Goal: Transaction & Acquisition: Subscribe to service/newsletter

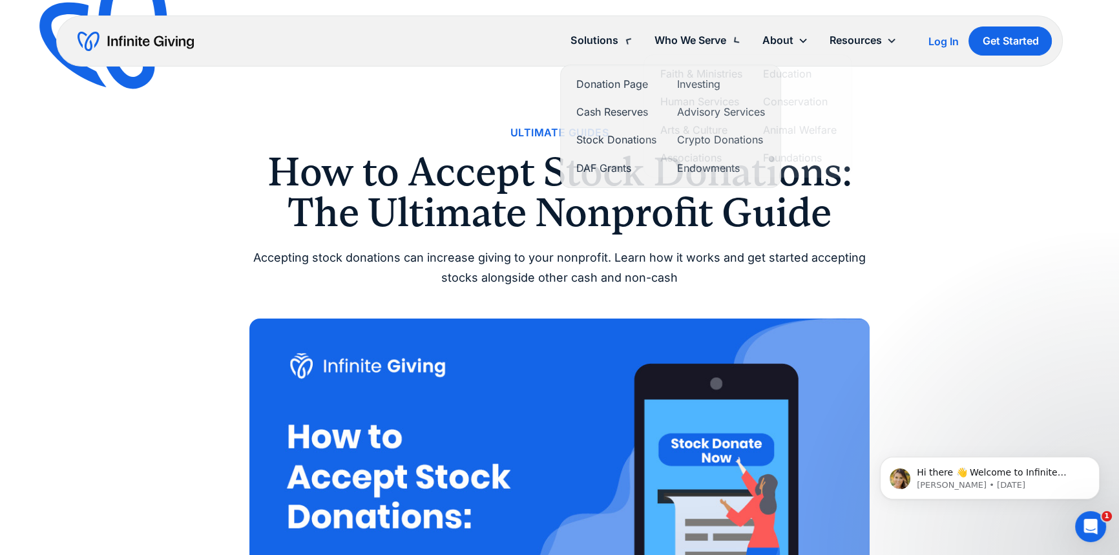
click at [610, 35] on div "Solutions" at bounding box center [594, 40] width 47 height 17
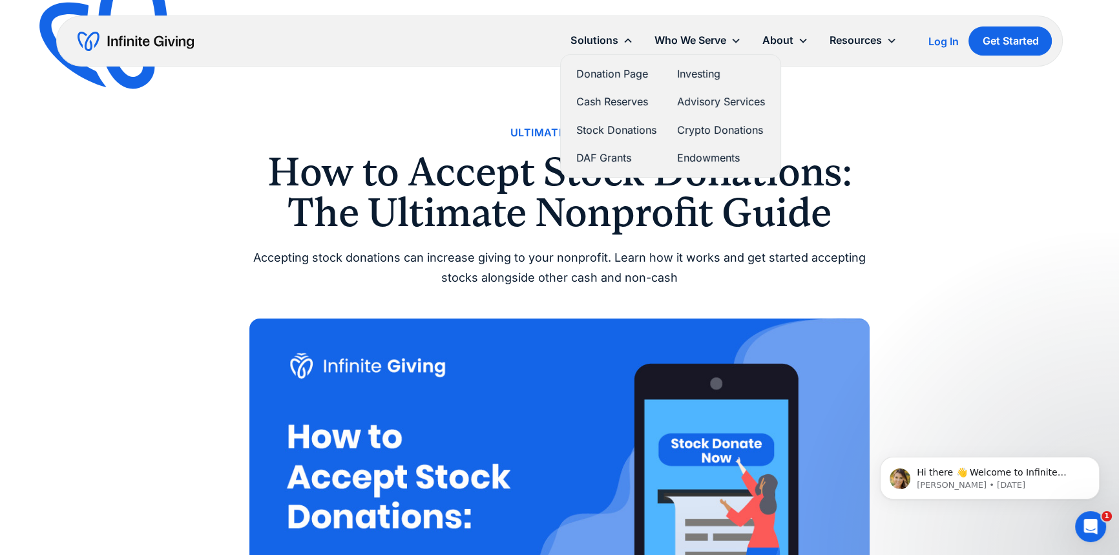
click at [587, 131] on link "Stock Donations" at bounding box center [616, 129] width 80 height 17
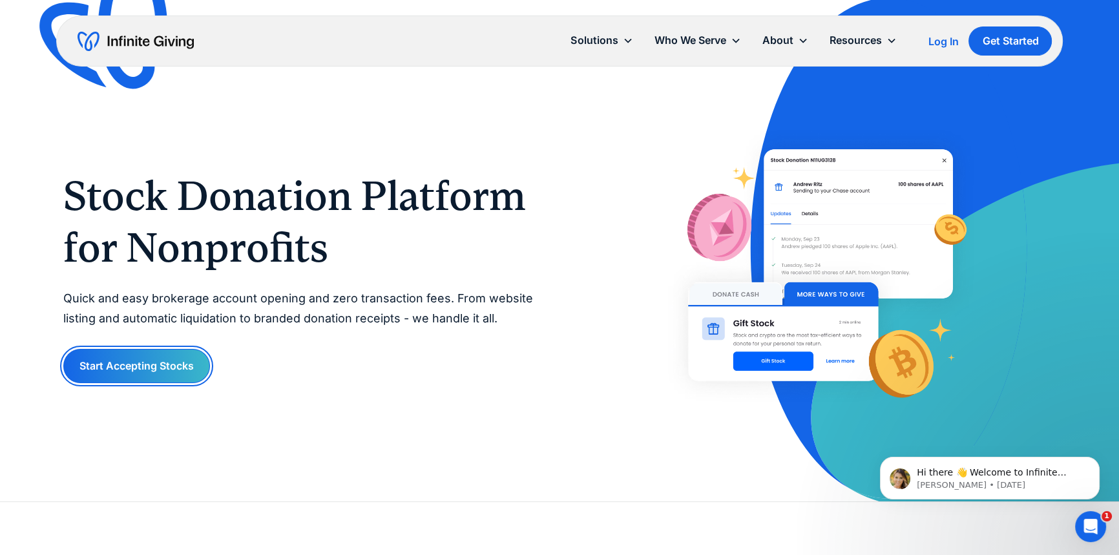
click at [144, 366] on link "Start Accepting Stocks" at bounding box center [136, 366] width 147 height 34
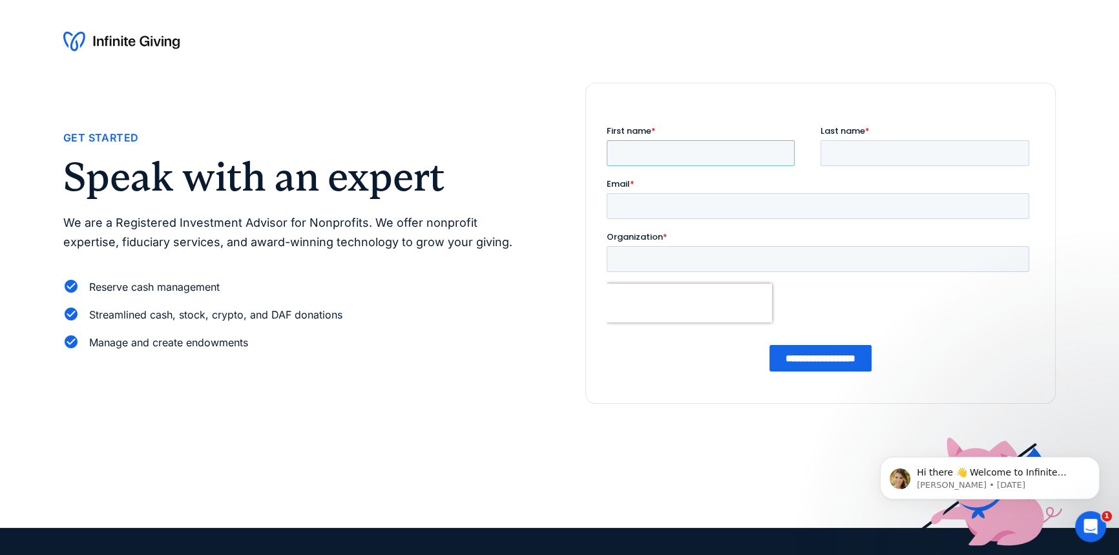
click at [695, 150] on input "First name *" at bounding box center [701, 153] width 188 height 26
type input "****"
click at [860, 150] on input "Last name *" at bounding box center [925, 153] width 209 height 26
type input "********"
click at [727, 214] on input "Email *" at bounding box center [818, 206] width 423 height 26
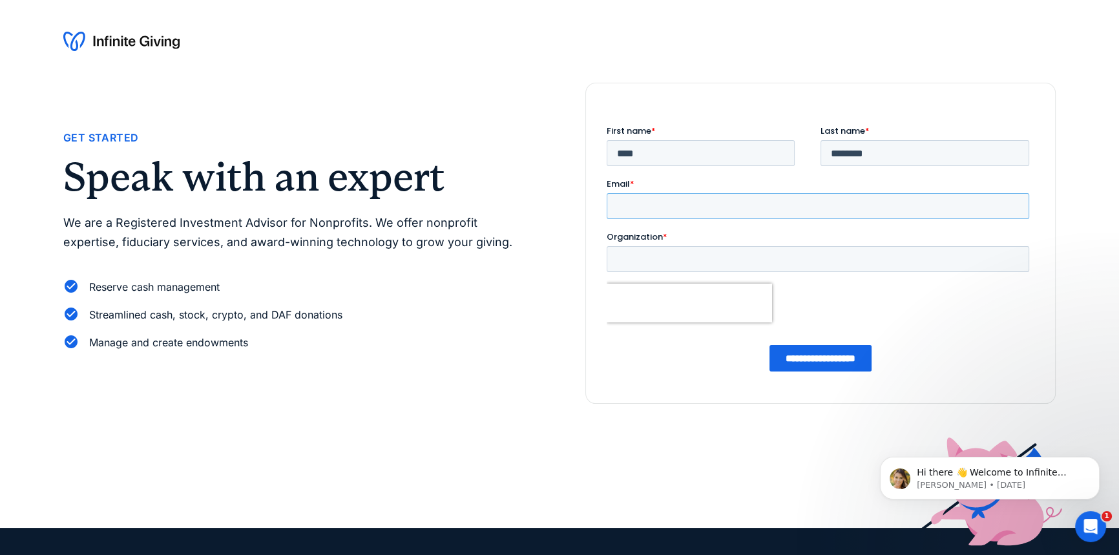
type input "**********"
click at [715, 252] on input "Organization *" at bounding box center [818, 259] width 423 height 26
type input "**********"
click at [830, 361] on input "**********" at bounding box center [821, 358] width 102 height 26
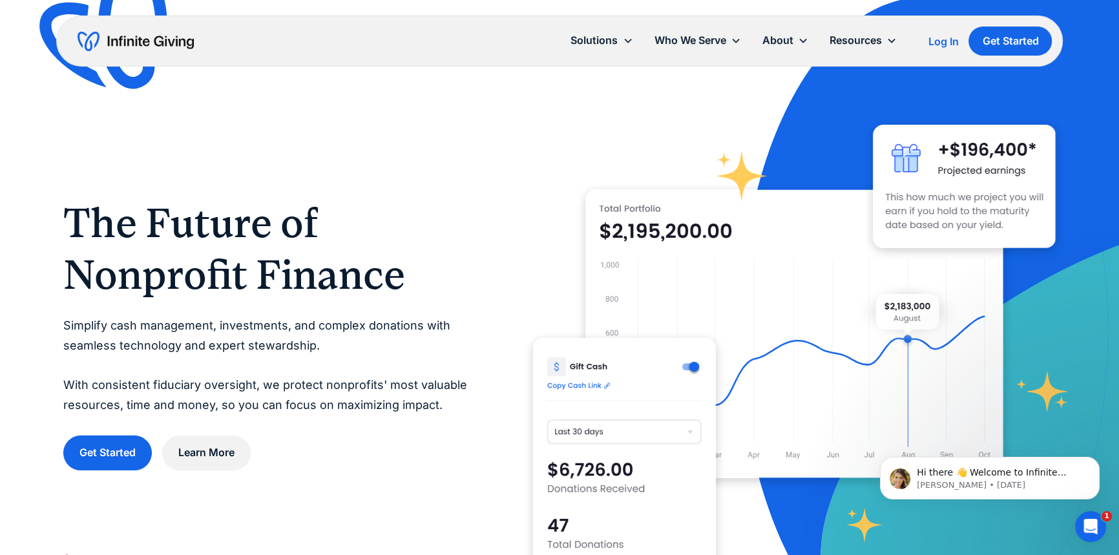
click at [366, 476] on div "The Future of Nonprofit Finance Simplify cash management, investments, and comp…" at bounding box center [559, 333] width 992 height 523
click at [414, 243] on h1 "The Future of Nonprofit Finance" at bounding box center [272, 248] width 418 height 103
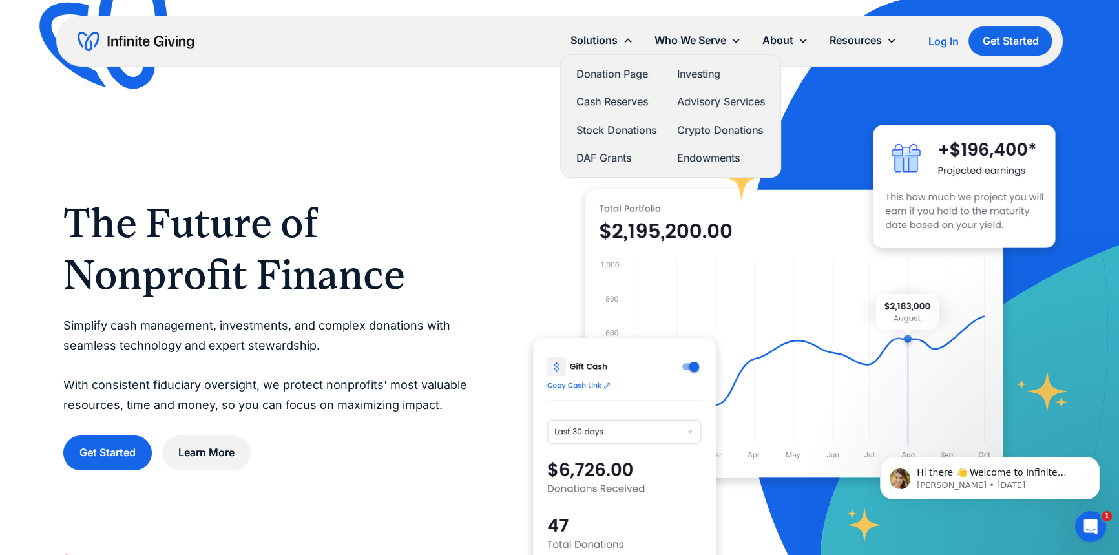
click at [610, 98] on link "Cash Reserves" at bounding box center [616, 101] width 80 height 17
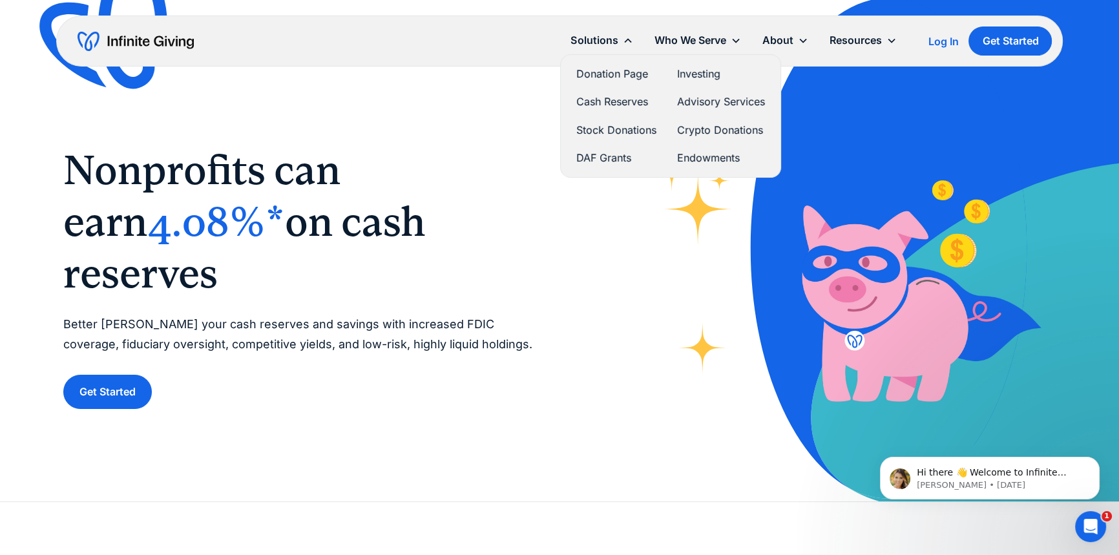
click at [607, 163] on link "DAF Grants" at bounding box center [616, 157] width 80 height 17
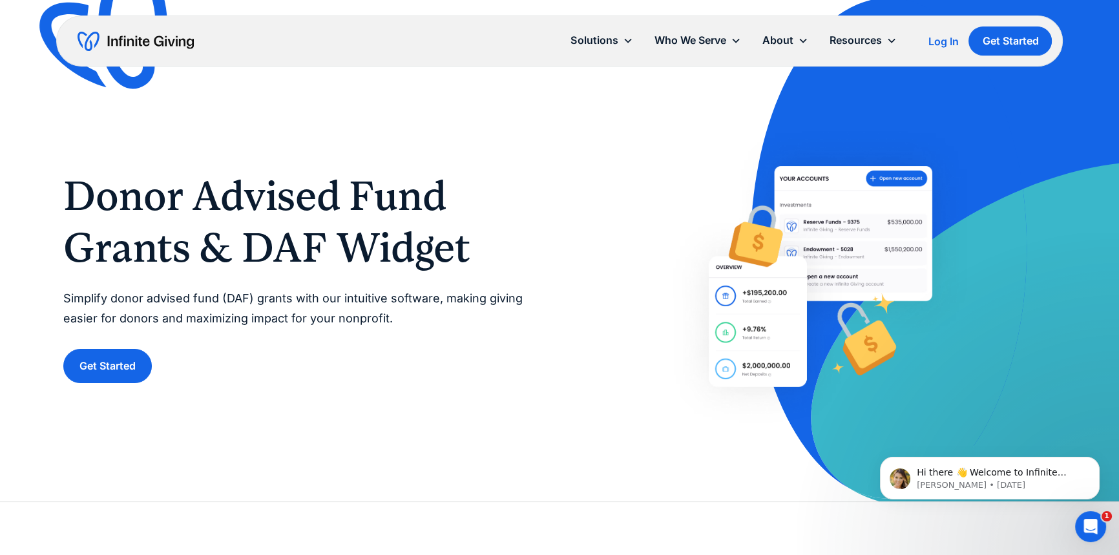
click at [672, 461] on div "Donor Advised Fund Grants & DAF Widget Simplify donor advised fund (DAF) grants…" at bounding box center [559, 250] width 992 height 501
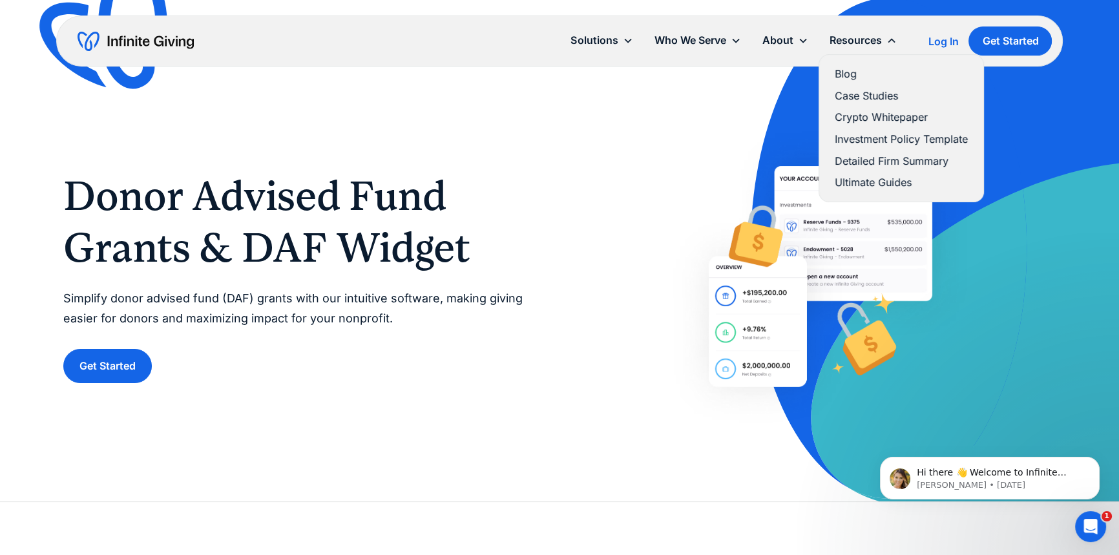
click at [888, 185] on link "Ultimate Guides" at bounding box center [901, 182] width 133 height 17
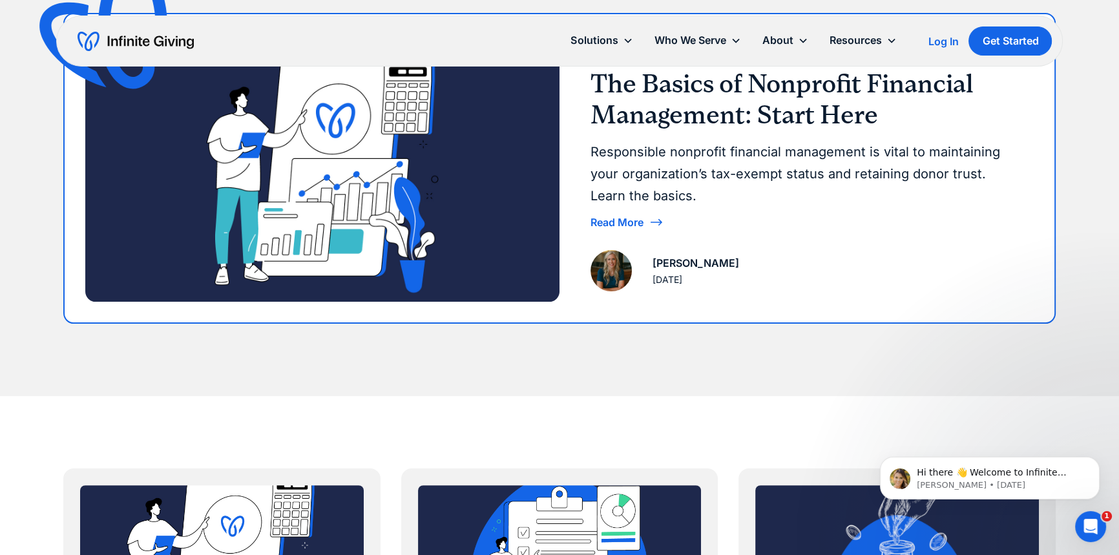
scroll to position [293, 0]
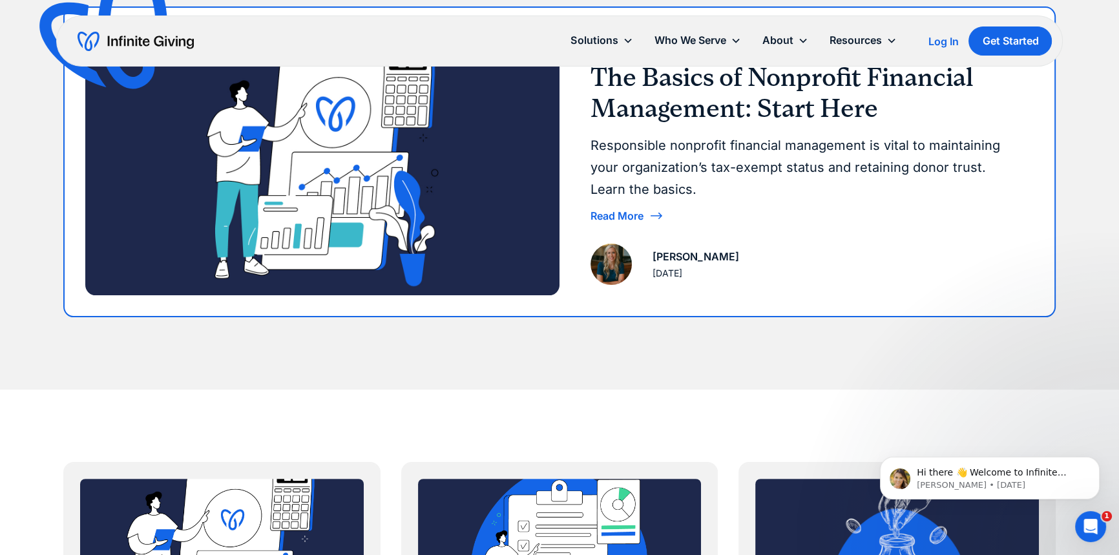
click at [698, 156] on div "Responsible nonprofit financial management is vital to maintaining your organiz…" at bounding box center [807, 167] width 433 height 66
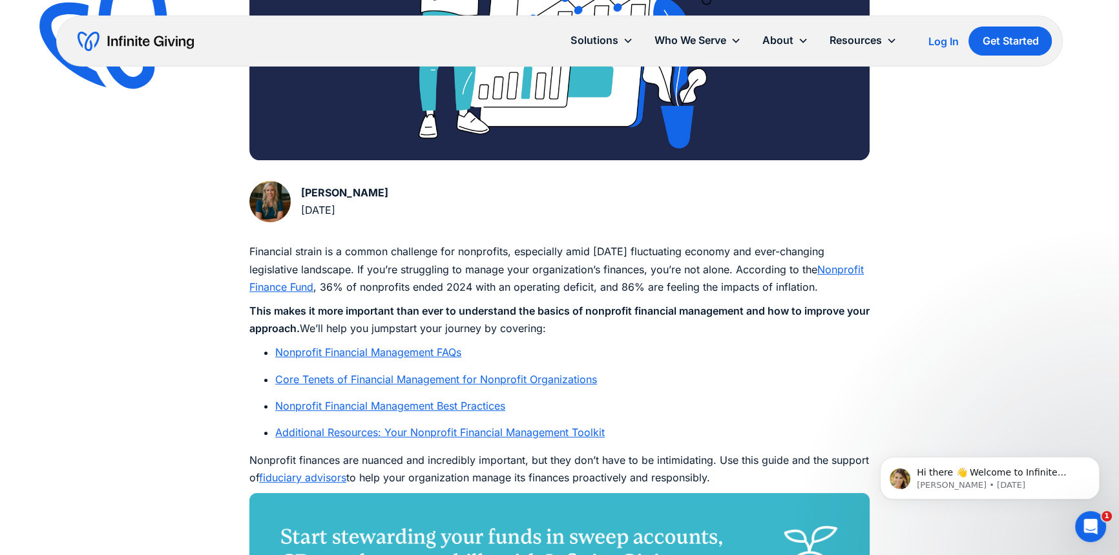
scroll to position [529, 0]
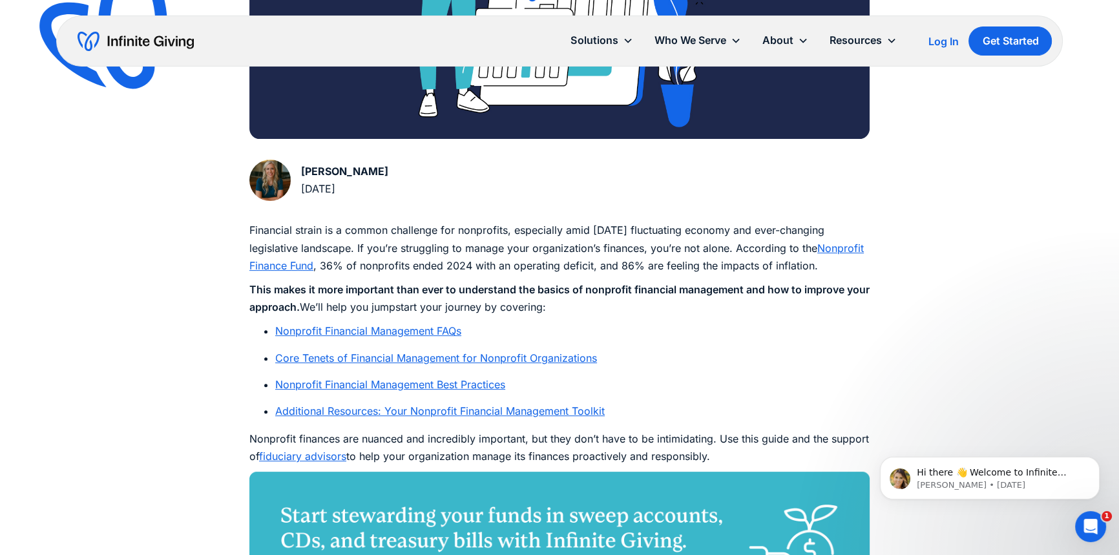
click at [404, 330] on link "Nonprofit Financial Management FAQs" at bounding box center [368, 330] width 186 height 13
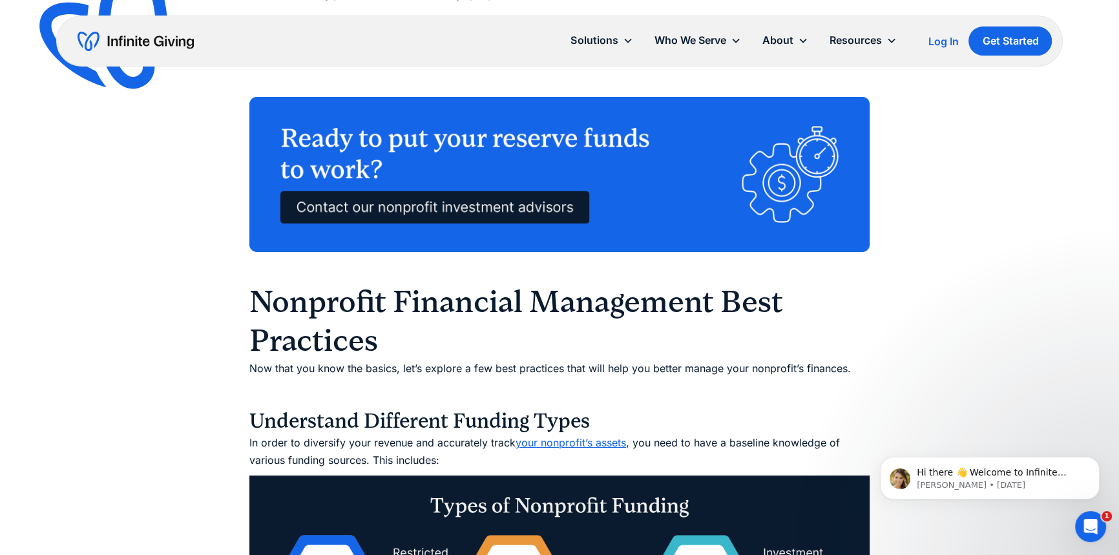
scroll to position [5919, 0]
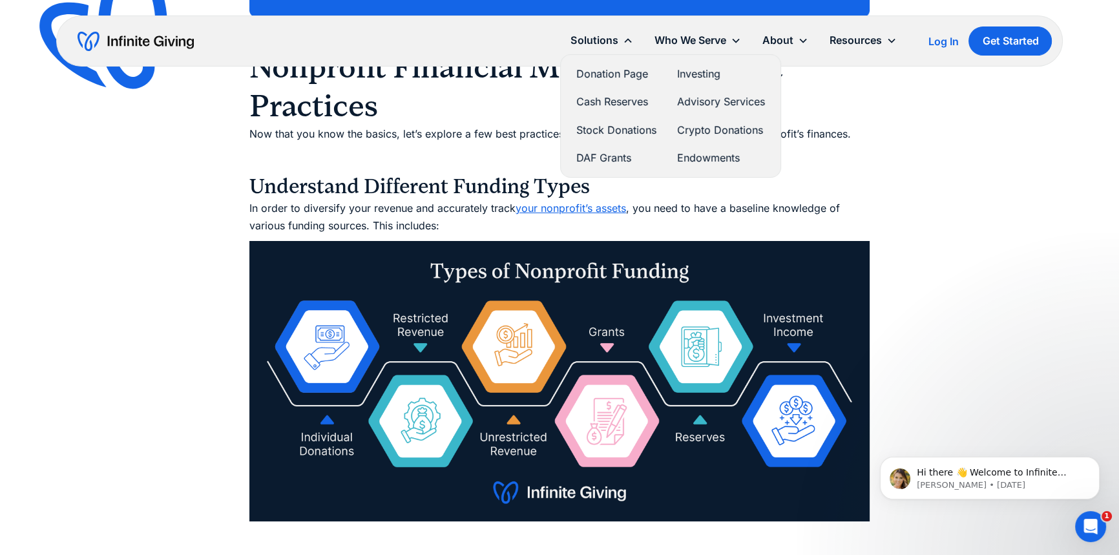
click at [611, 124] on link "Stock Donations" at bounding box center [616, 129] width 80 height 17
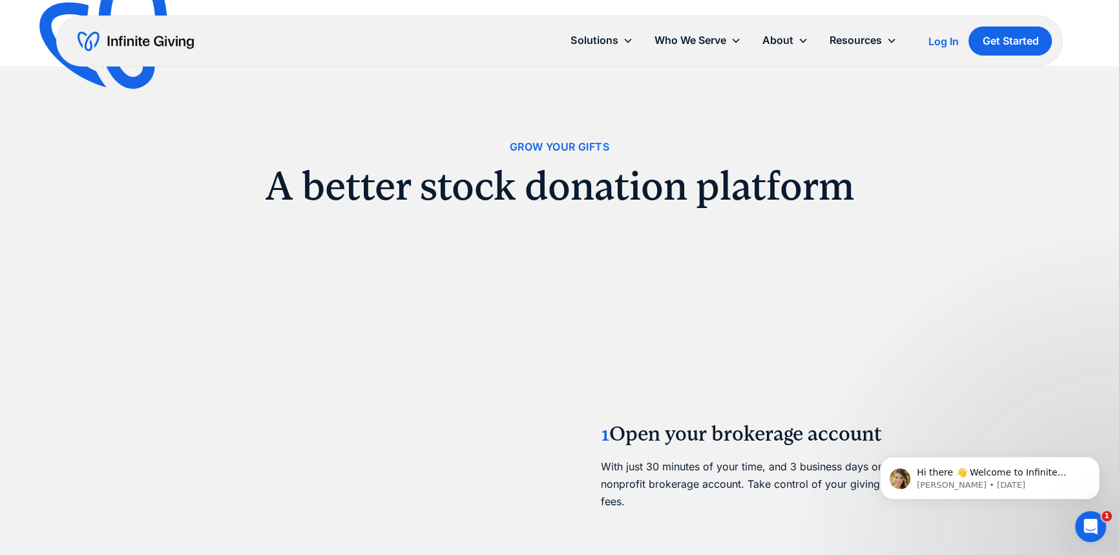
scroll to position [1586, 0]
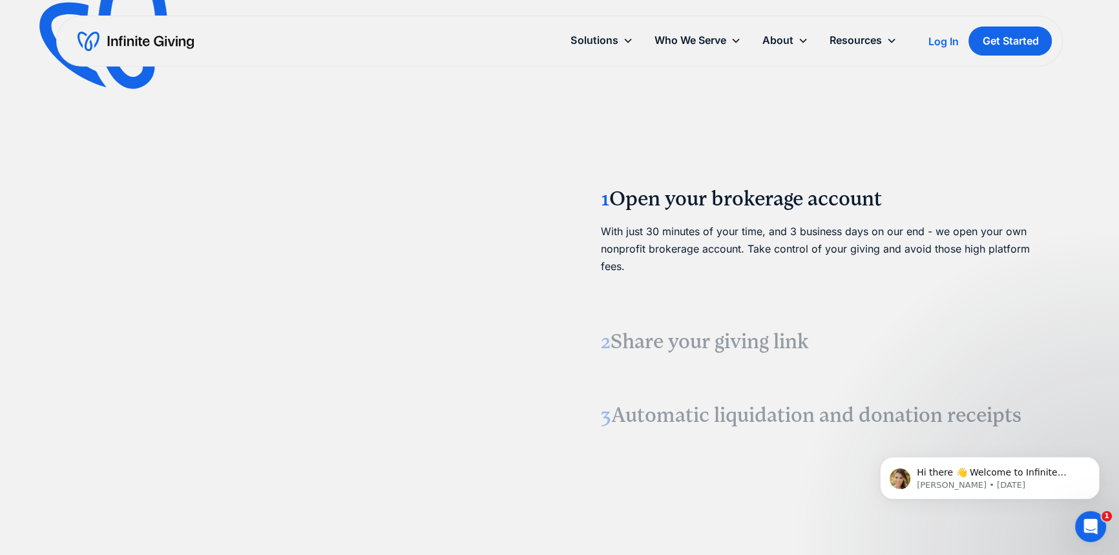
click at [267, 288] on video at bounding box center [299, 304] width 194 height 97
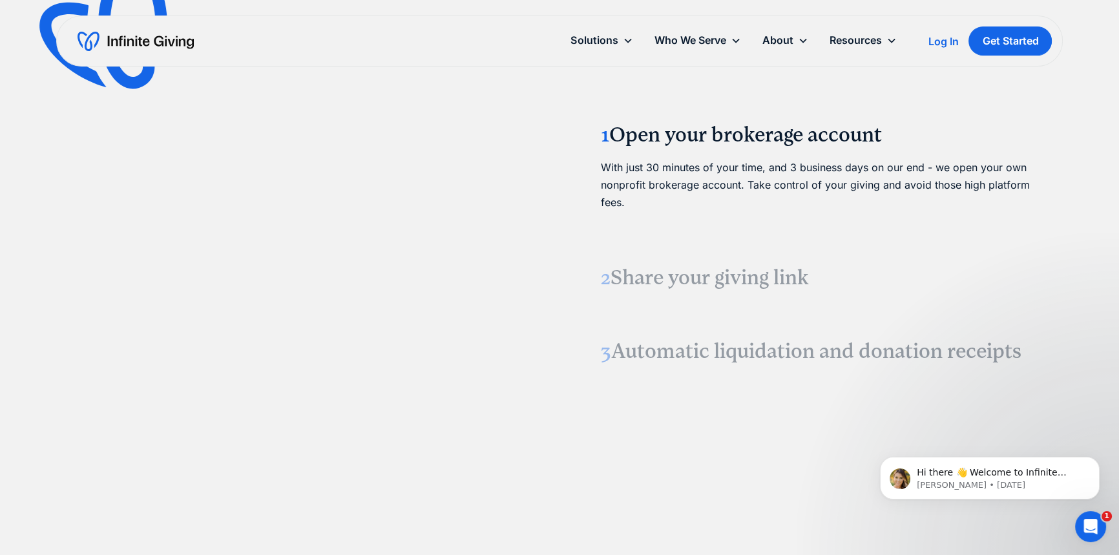
scroll to position [1762, 0]
